Goal: Obtain resource: Obtain resource

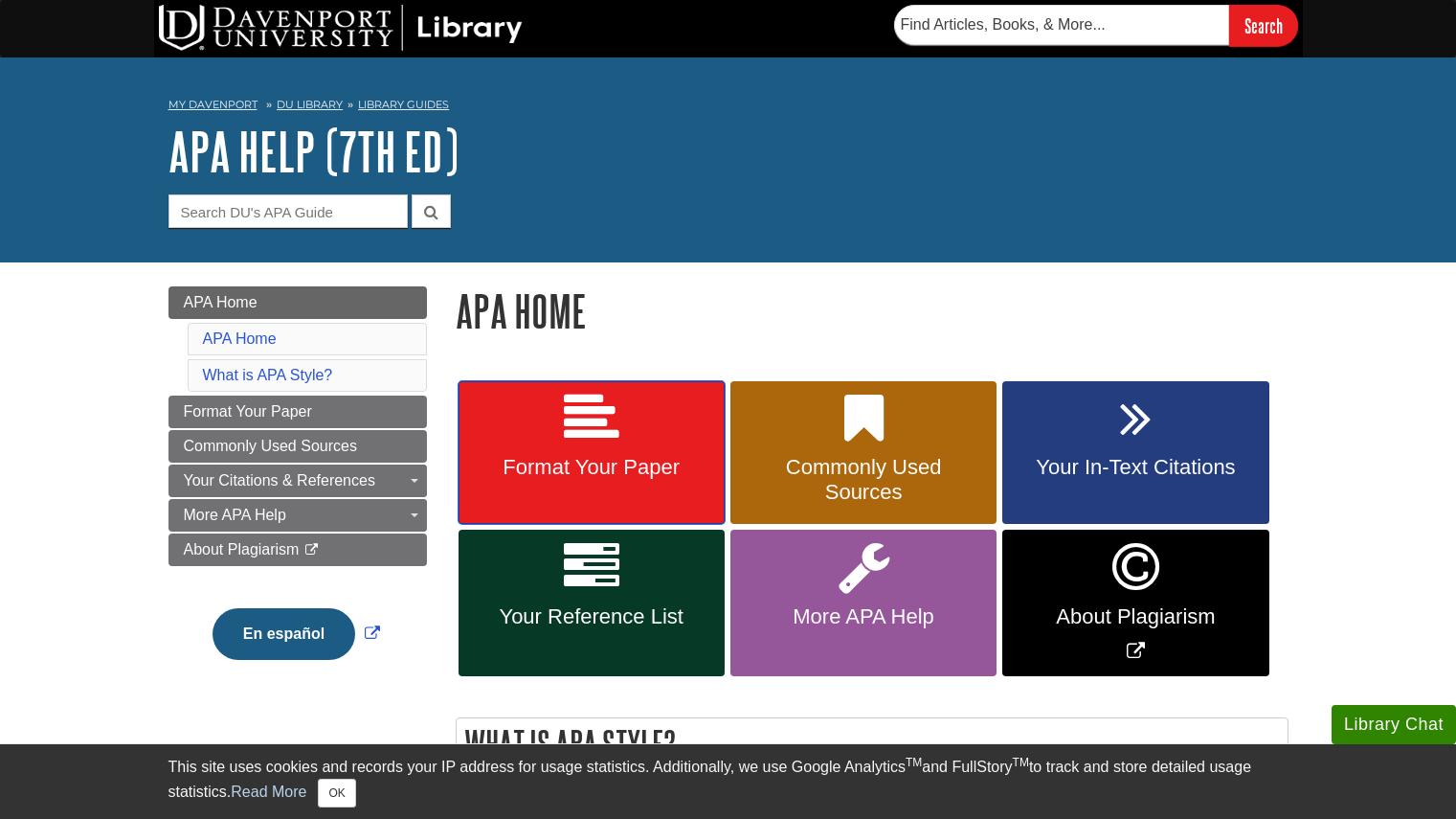
click at [621, 455] on link "Format Your Paper" at bounding box center [592, 454] width 266 height 144
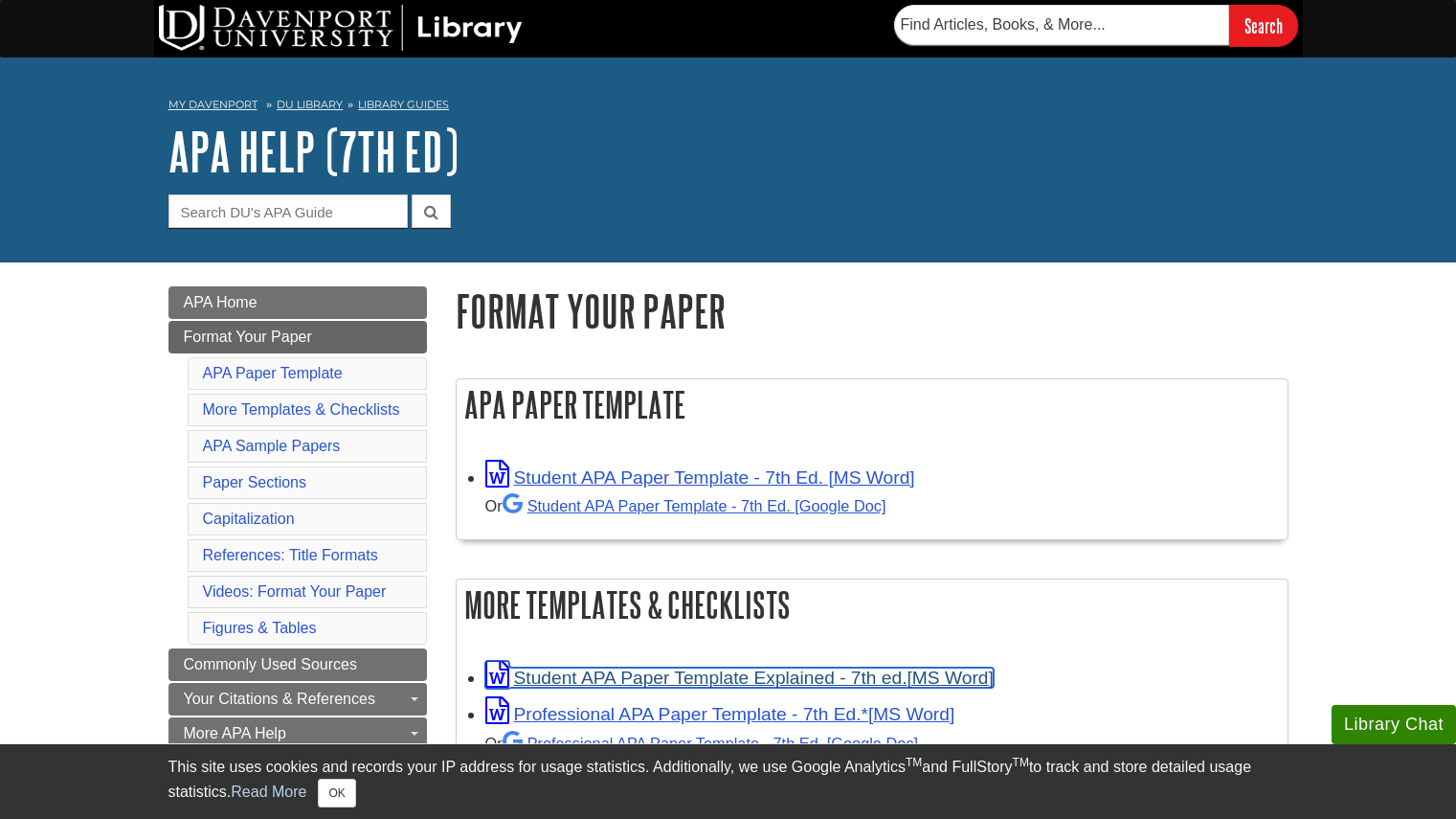
click at [735, 678] on link "Student APA Paper Template Explained - 7th ed." at bounding box center [739, 677] width 508 height 20
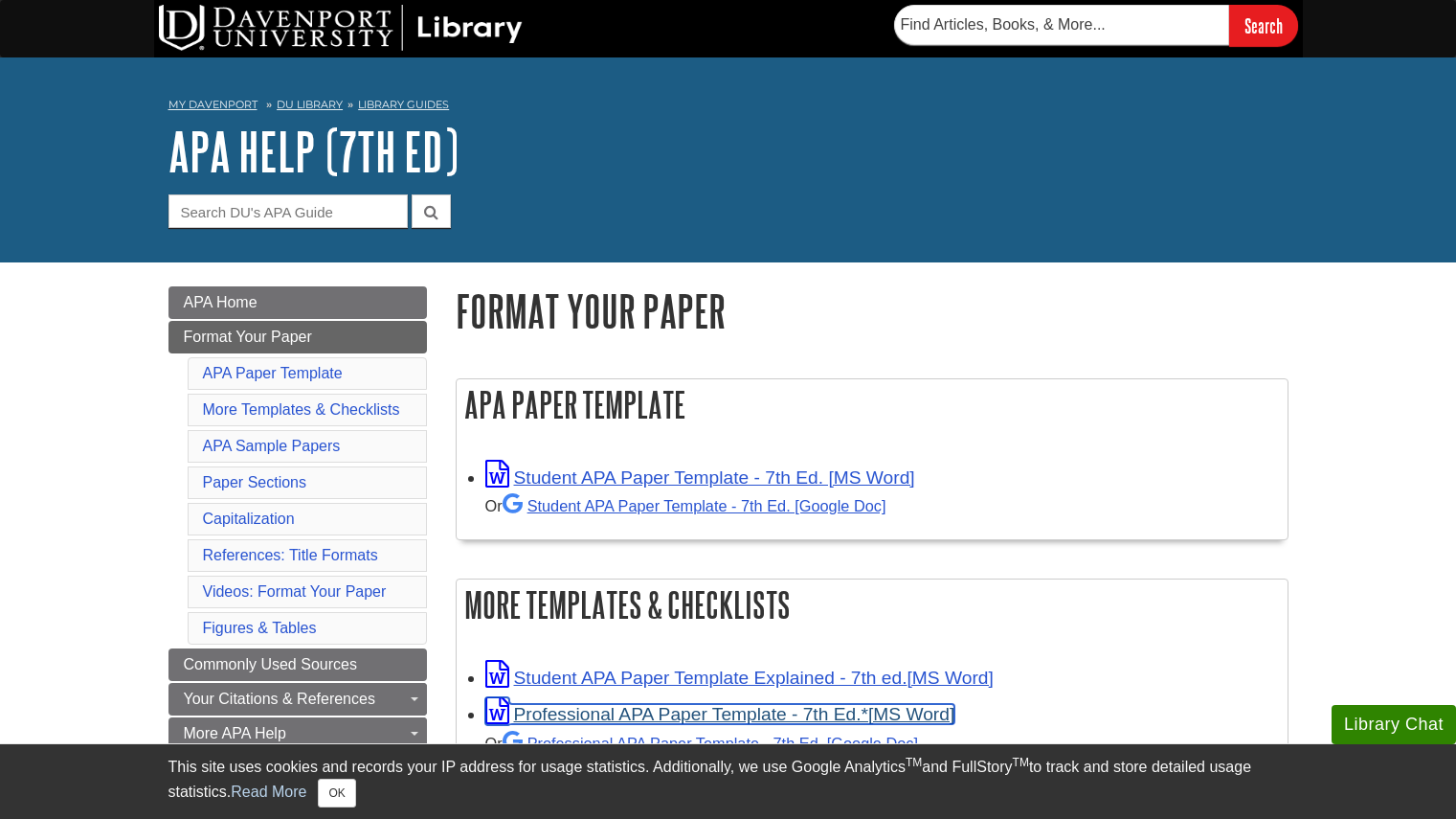
click at [793, 715] on link "Professional APA Paper Template - 7th Ed.*" at bounding box center [720, 714] width 470 height 20
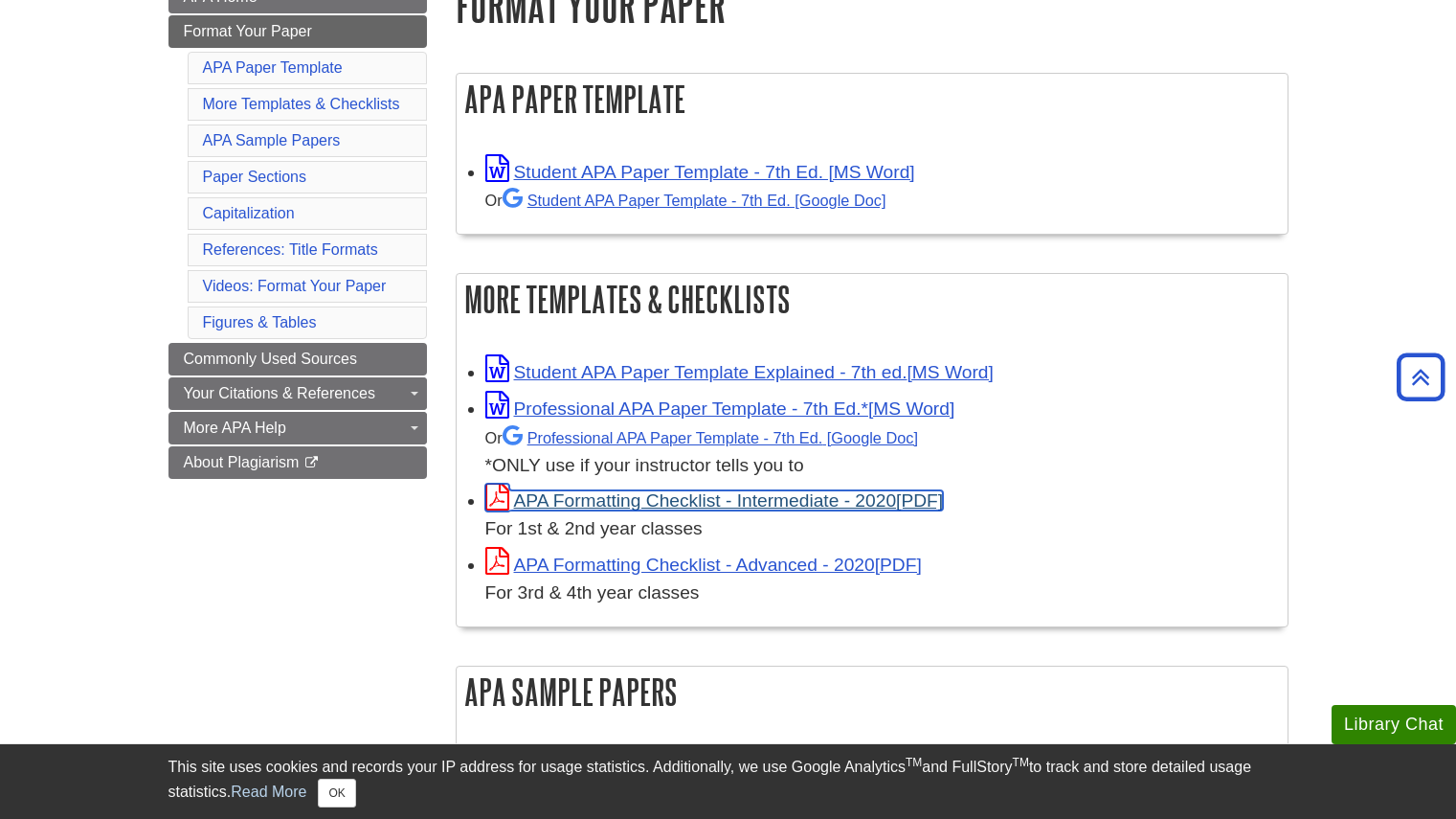
click at [628, 500] on link "APA Formatting Checklist - Intermediate - 2020" at bounding box center [714, 500] width 459 height 20
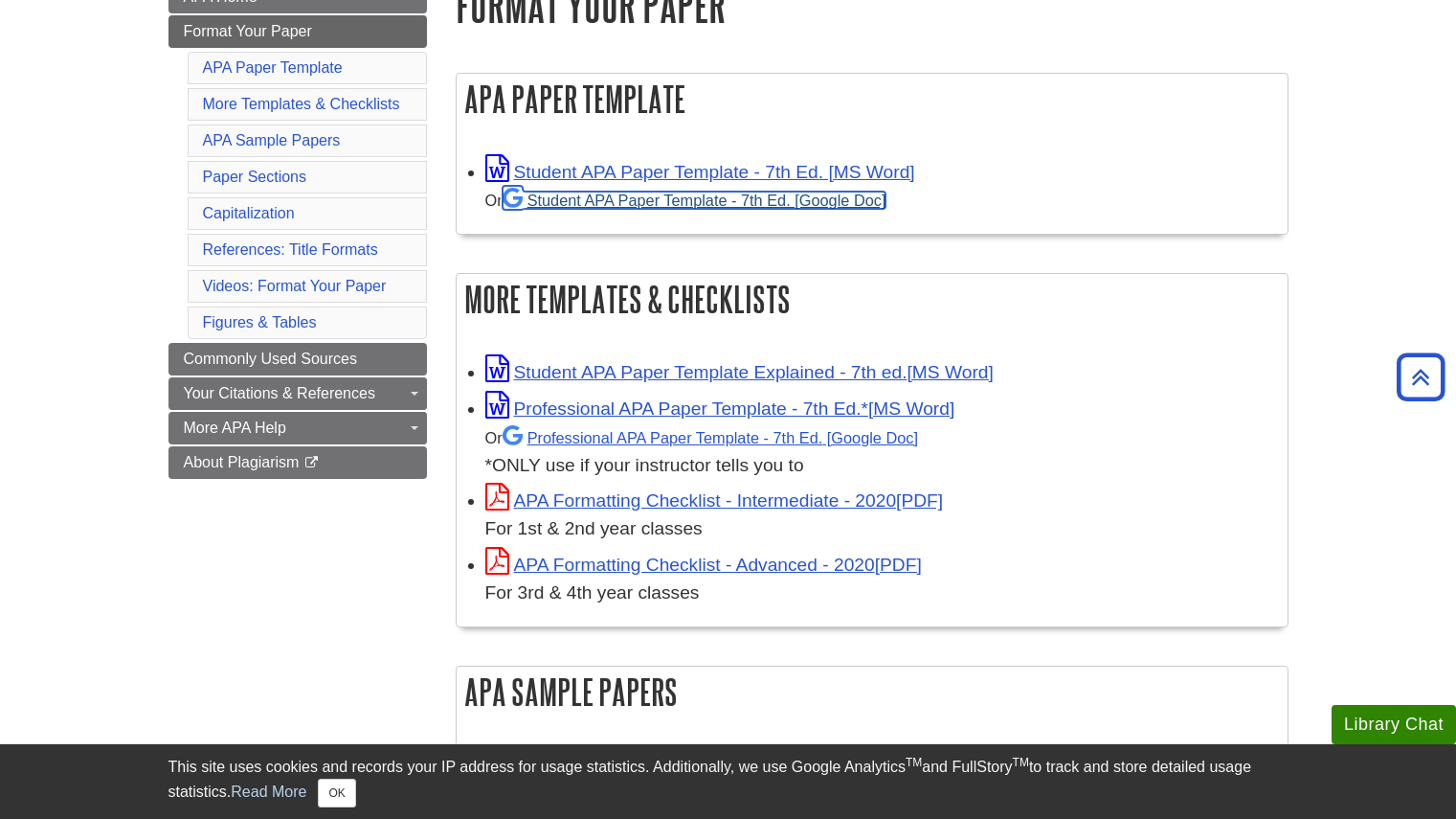
click at [686, 206] on link "Student APA Paper Template - 7th Ed. [Google Doc]" at bounding box center [694, 200] width 384 height 17
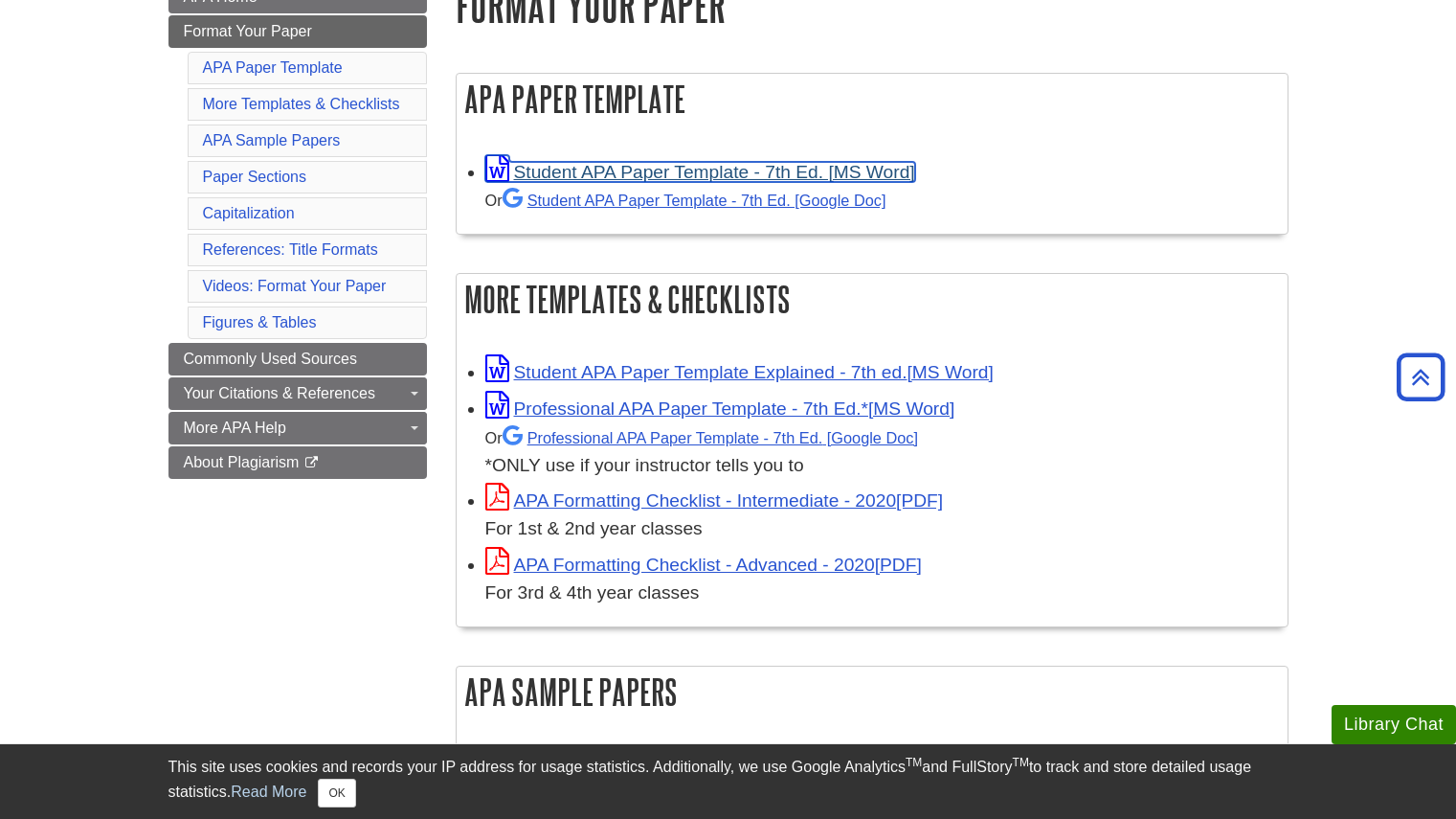
click at [490, 157] on icon "Link opens in new window" at bounding box center [497, 169] width 24 height 28
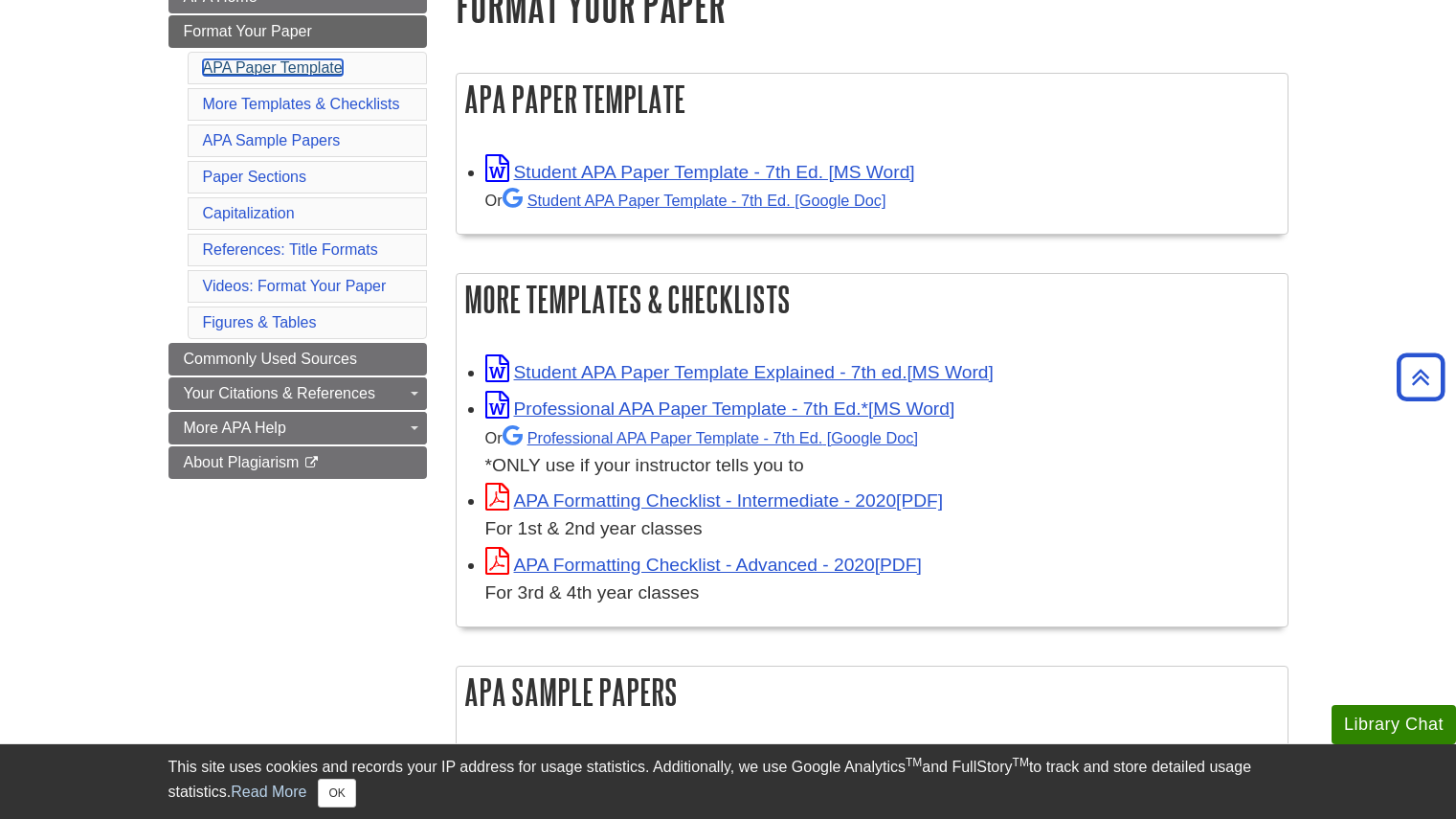
click at [248, 63] on link "APA Paper Template" at bounding box center [273, 67] width 140 height 16
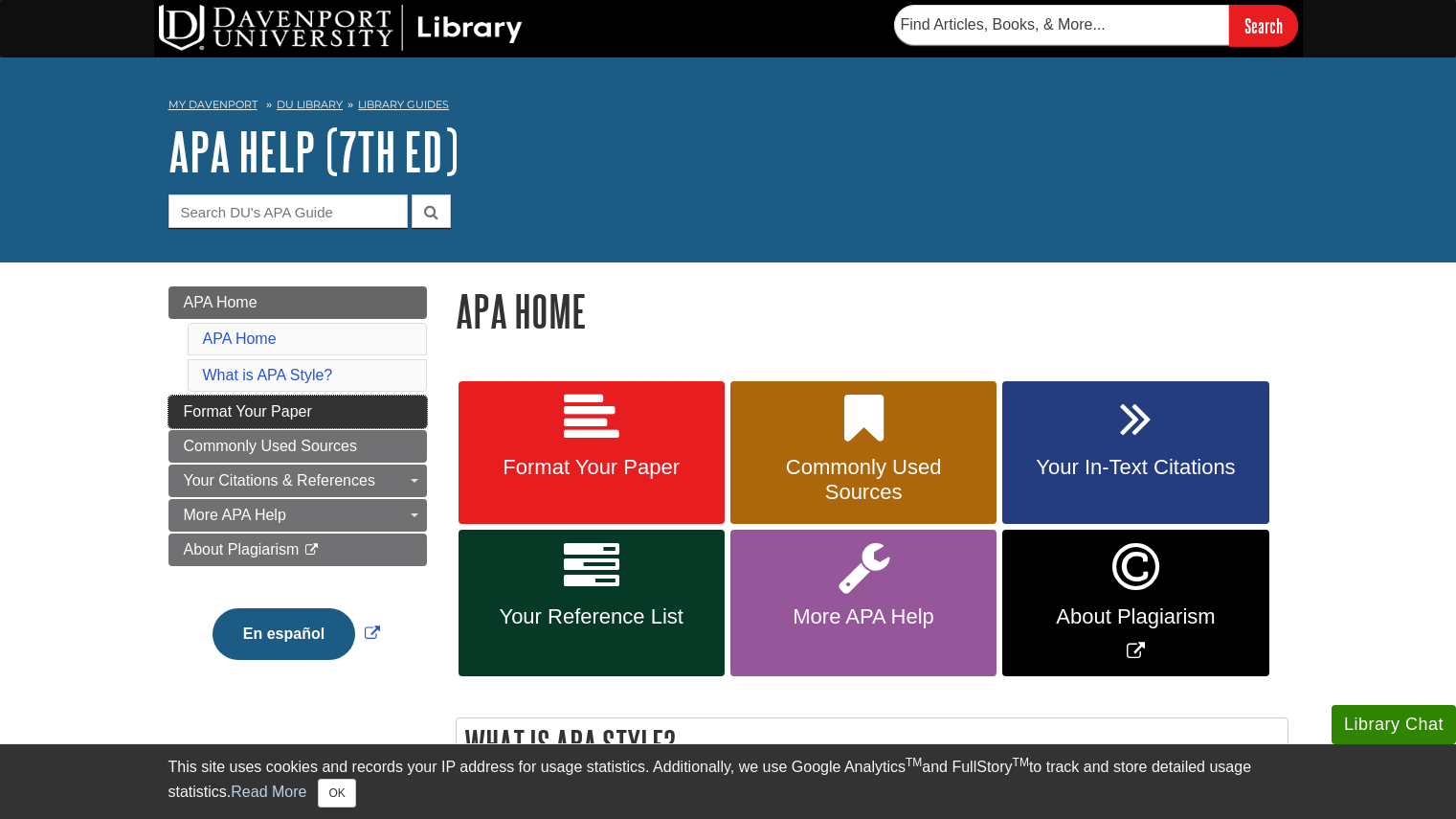
click at [329, 413] on link "Format Your Paper" at bounding box center [298, 412] width 259 height 33
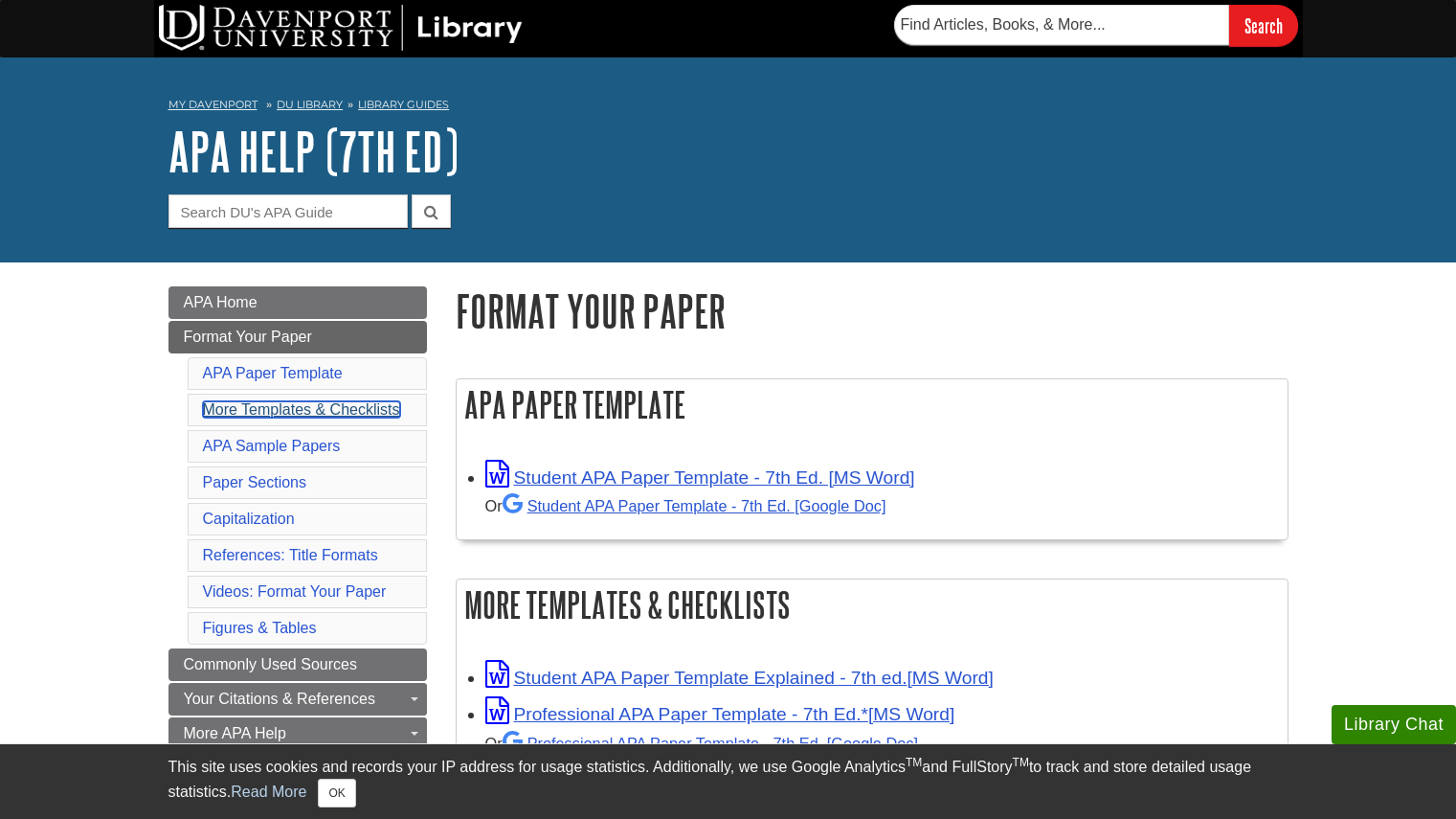
click at [329, 413] on link "More Templates & Checklists" at bounding box center [302, 410] width 197 height 16
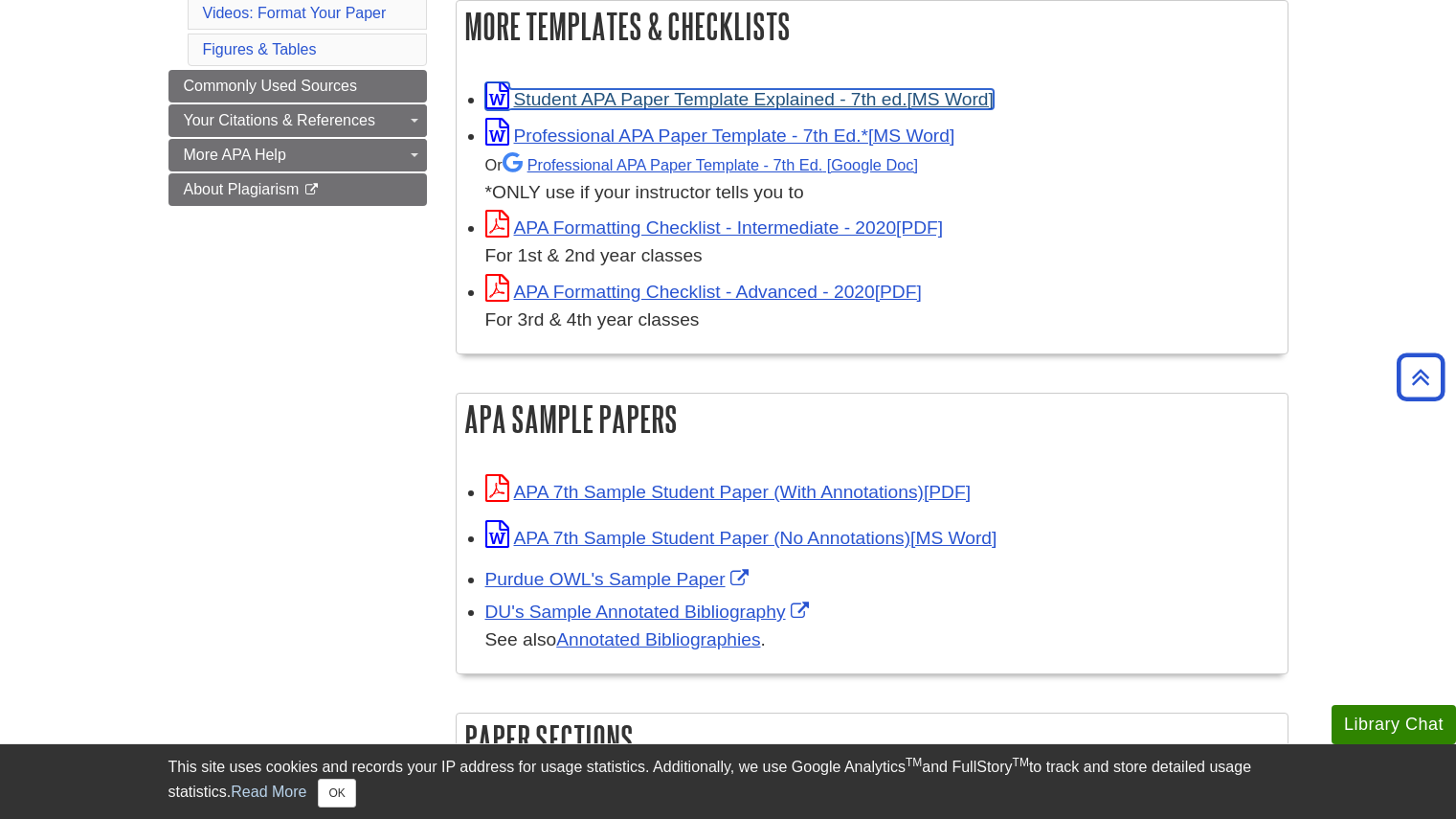
click at [681, 98] on link "Student APA Paper Template Explained - 7th ed." at bounding box center [739, 99] width 508 height 20
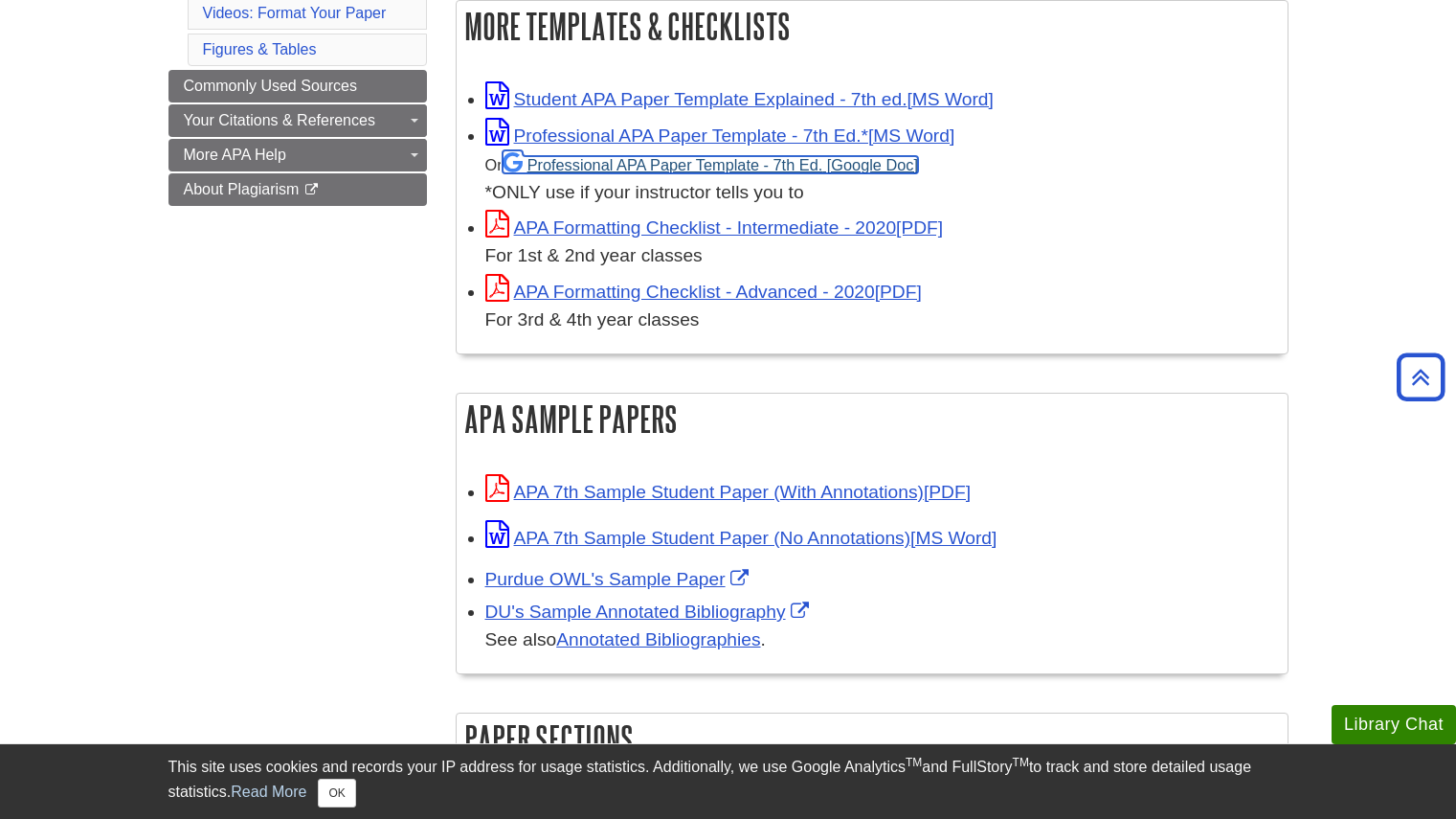
click at [618, 164] on link "Professional APA Paper Template - 7th Ed." at bounding box center [710, 165] width 416 height 17
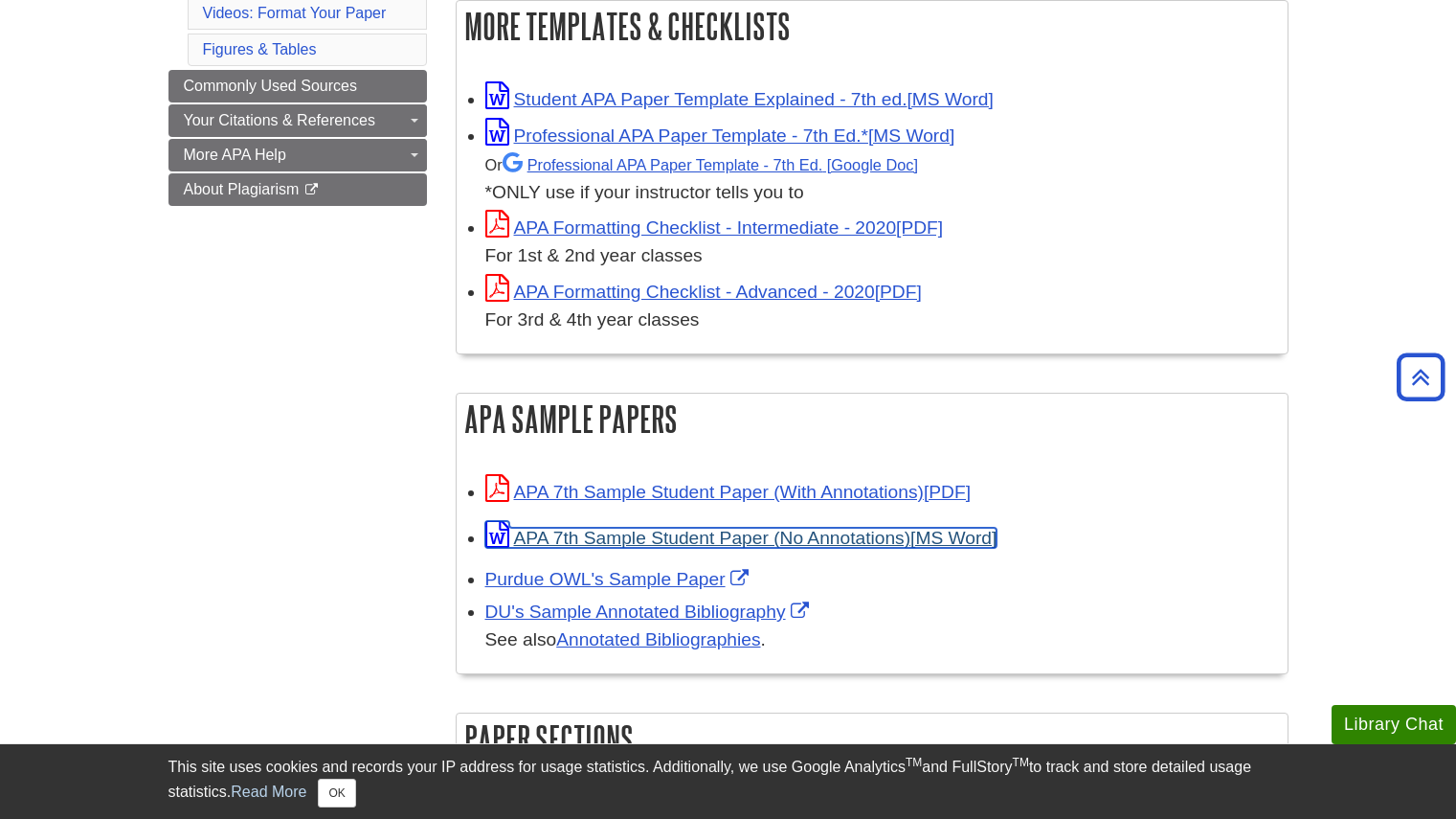
click at [641, 542] on link "APA 7th Sample Student Paper (No Annotations)" at bounding box center [741, 537] width 512 height 20
